Goal: Register for event/course

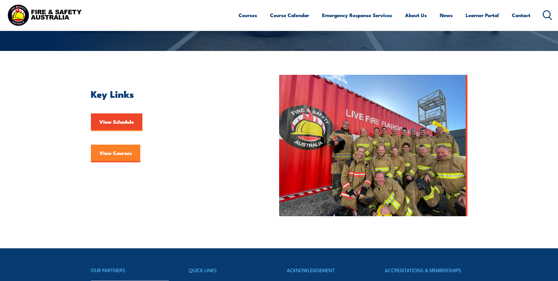
click at [122, 151] on link "View Courses" at bounding box center [115, 153] width 49 height 18
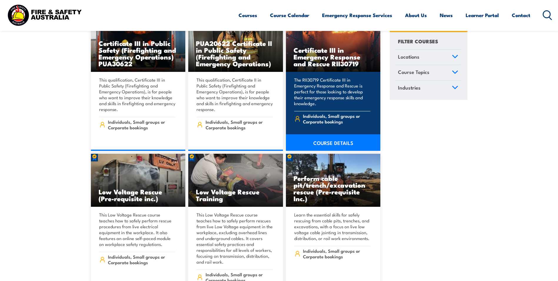
scroll to position [1706, 0]
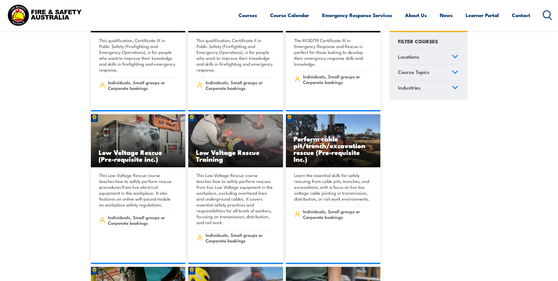
click at [457, 71] on icon at bounding box center [455, 72] width 6 height 4
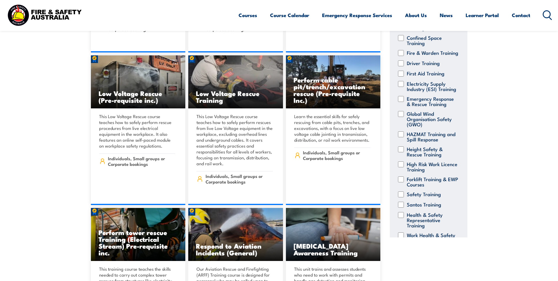
scroll to position [0, 0]
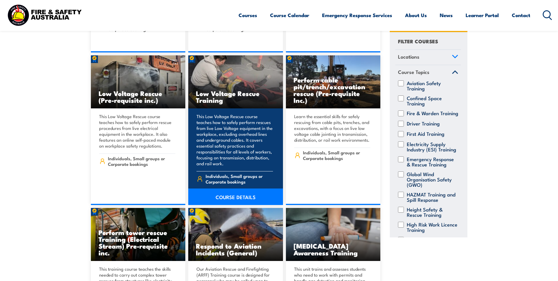
click at [236, 188] on link "COURSE DETAILS" at bounding box center [235, 196] width 95 height 16
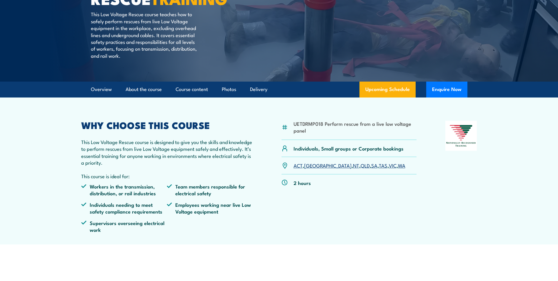
scroll to position [88, 0]
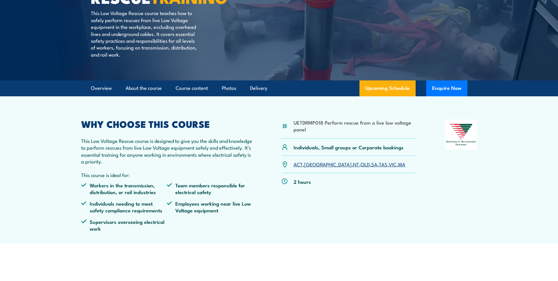
click at [398, 164] on link "WA" at bounding box center [401, 163] width 7 height 7
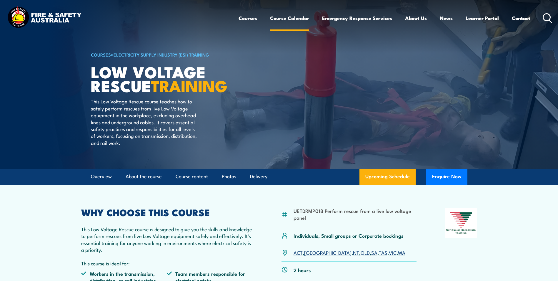
click at [280, 19] on link "Course Calendar" at bounding box center [289, 18] width 39 height 16
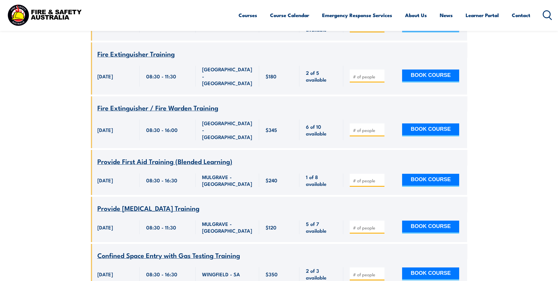
scroll to position [2088, 0]
